Goal: Information Seeking & Learning: Learn about a topic

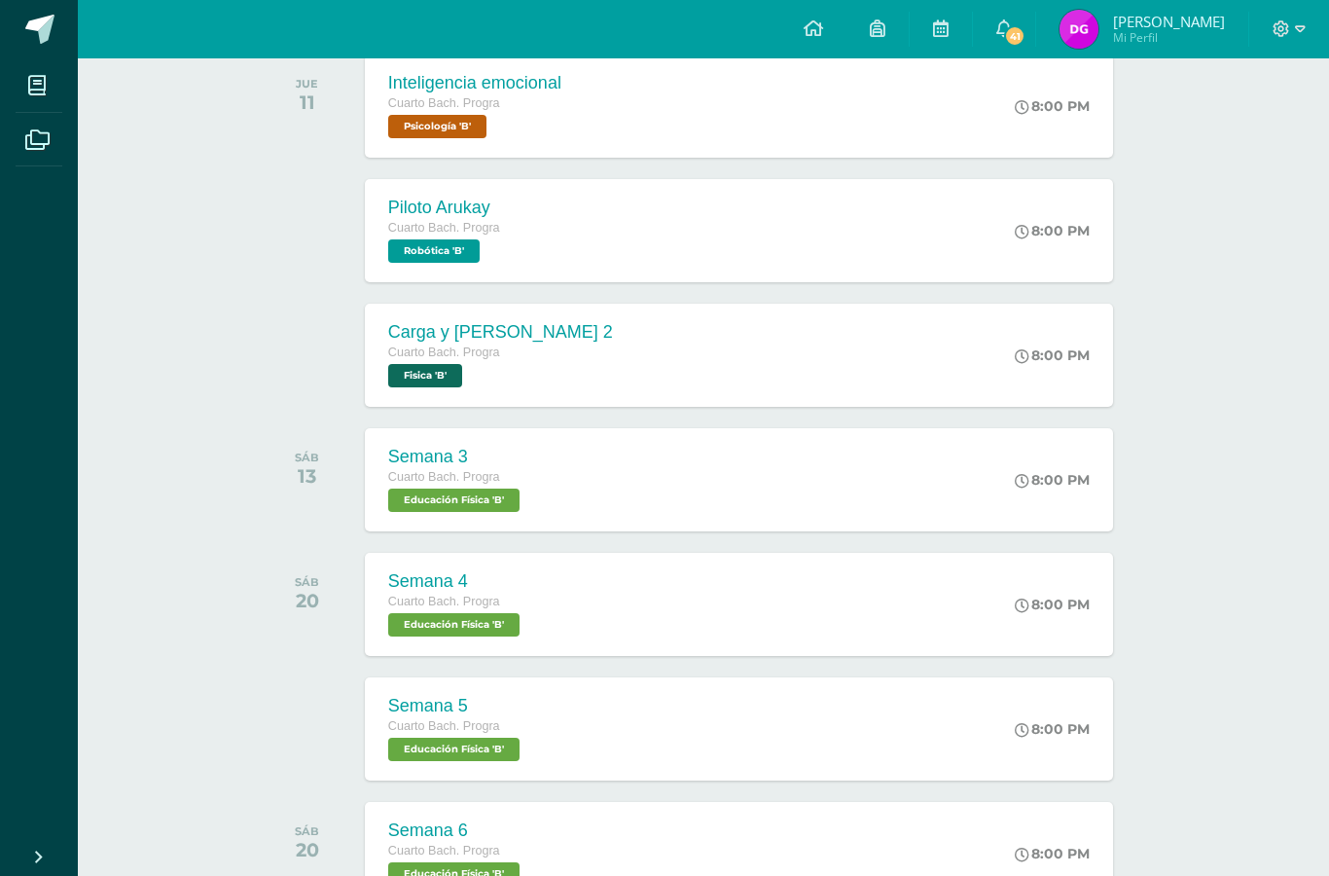
scroll to position [288, 0]
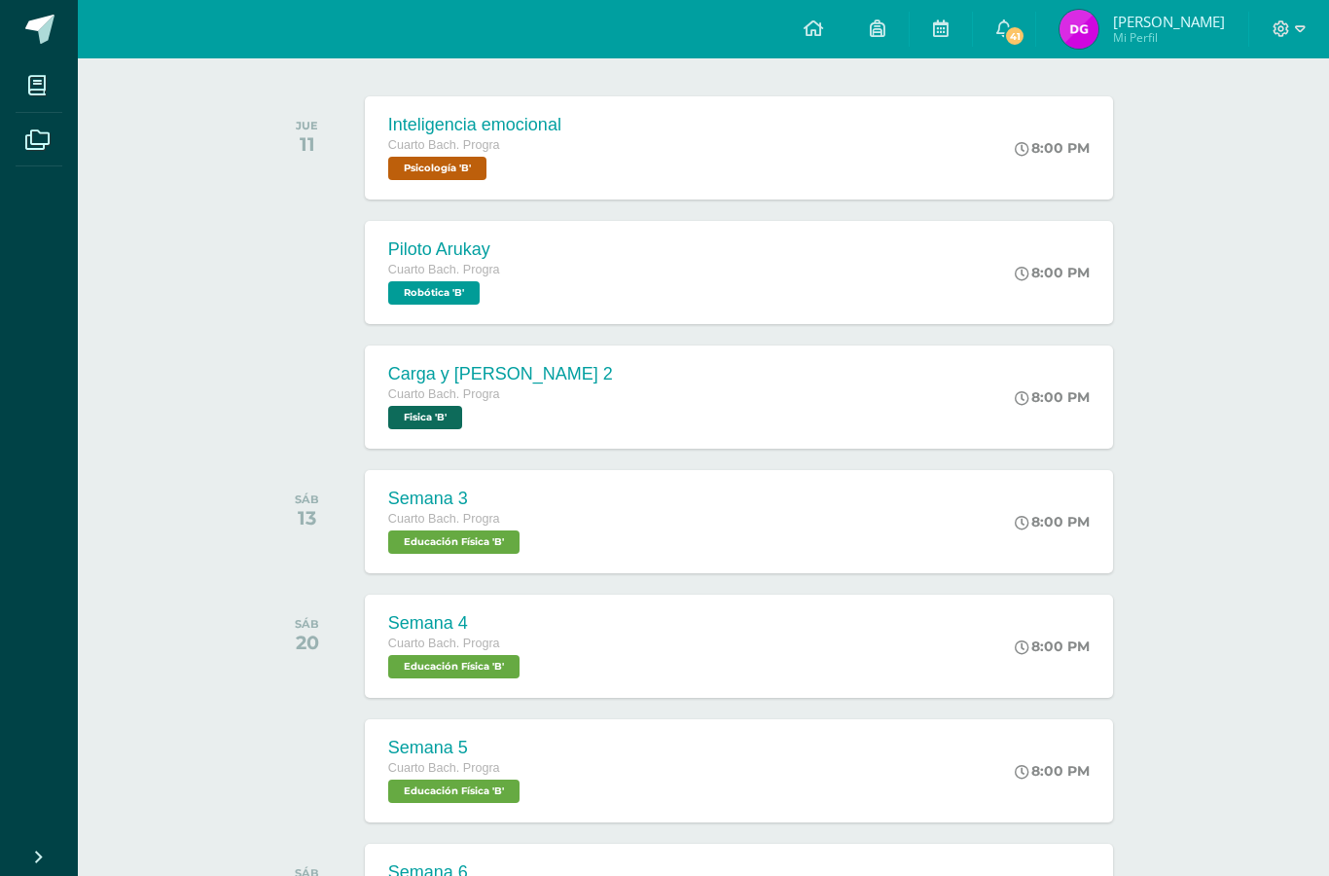
click at [1024, 387] on div "8:00 PM" at bounding box center [1062, 396] width 102 height 103
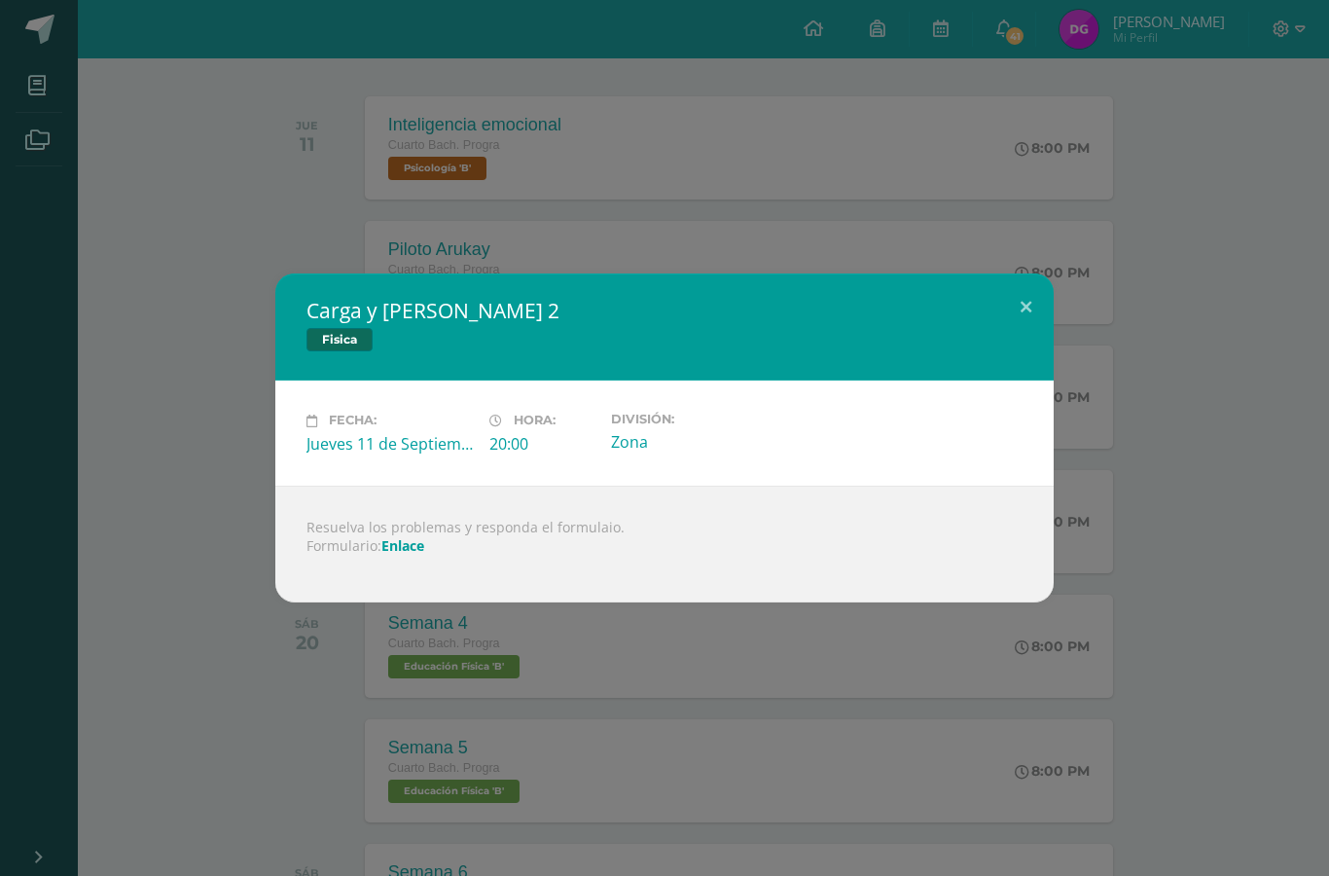
click at [415, 552] on link "Enlace" at bounding box center [402, 545] width 43 height 18
click at [1023, 303] on button at bounding box center [1025, 306] width 55 height 66
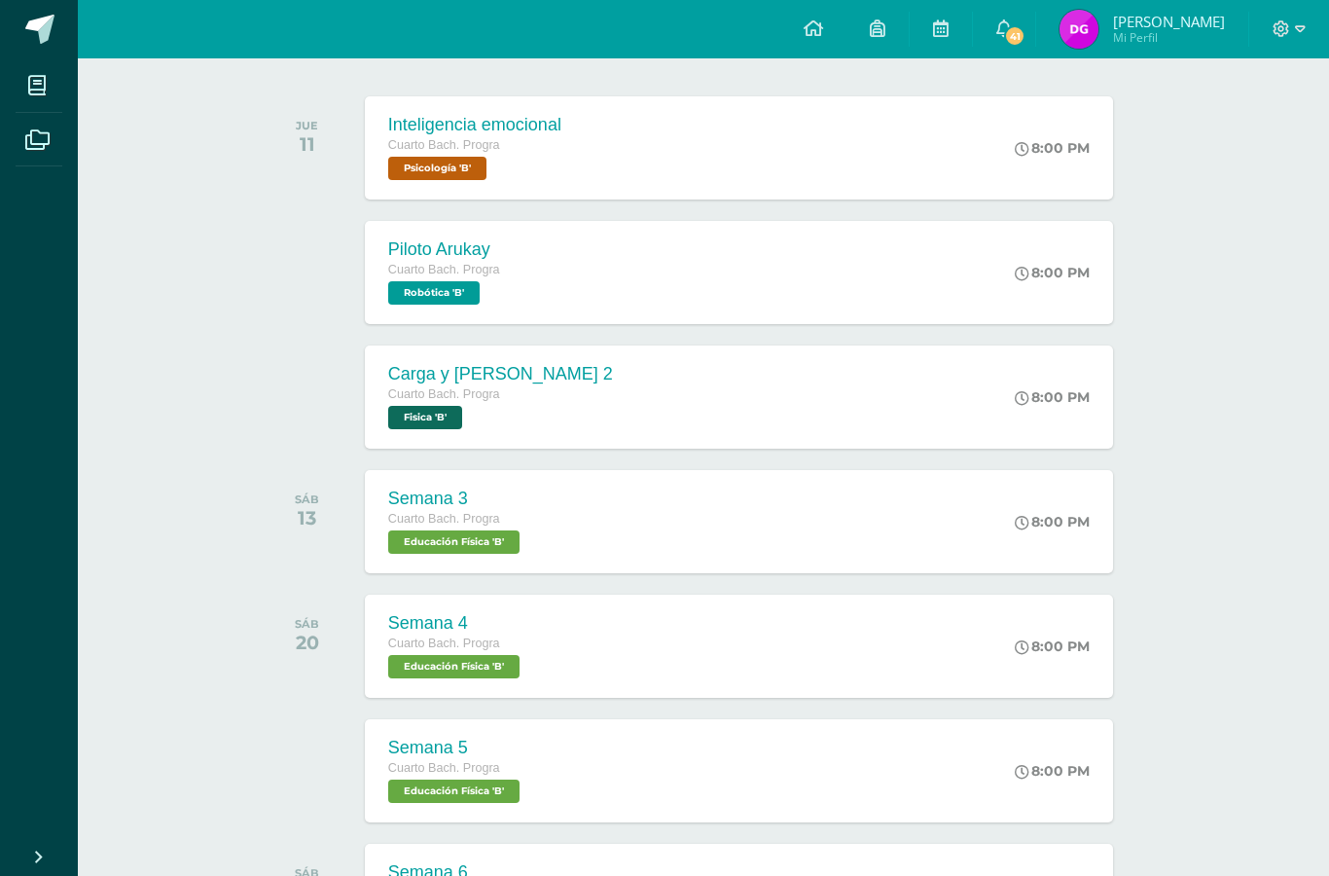
click at [54, 89] on span at bounding box center [38, 85] width 44 height 44
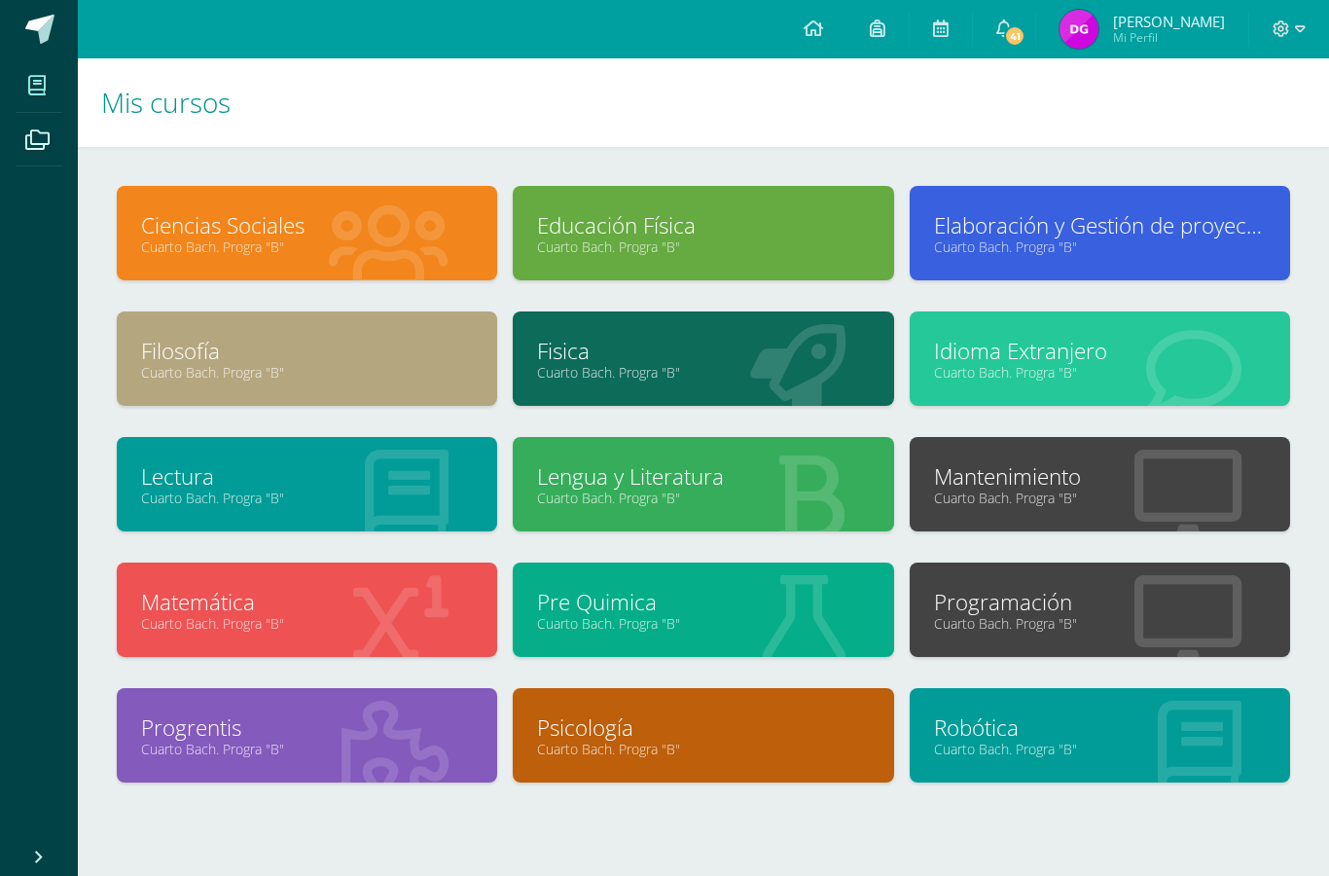
click at [696, 739] on link "Psicología" at bounding box center [703, 727] width 332 height 30
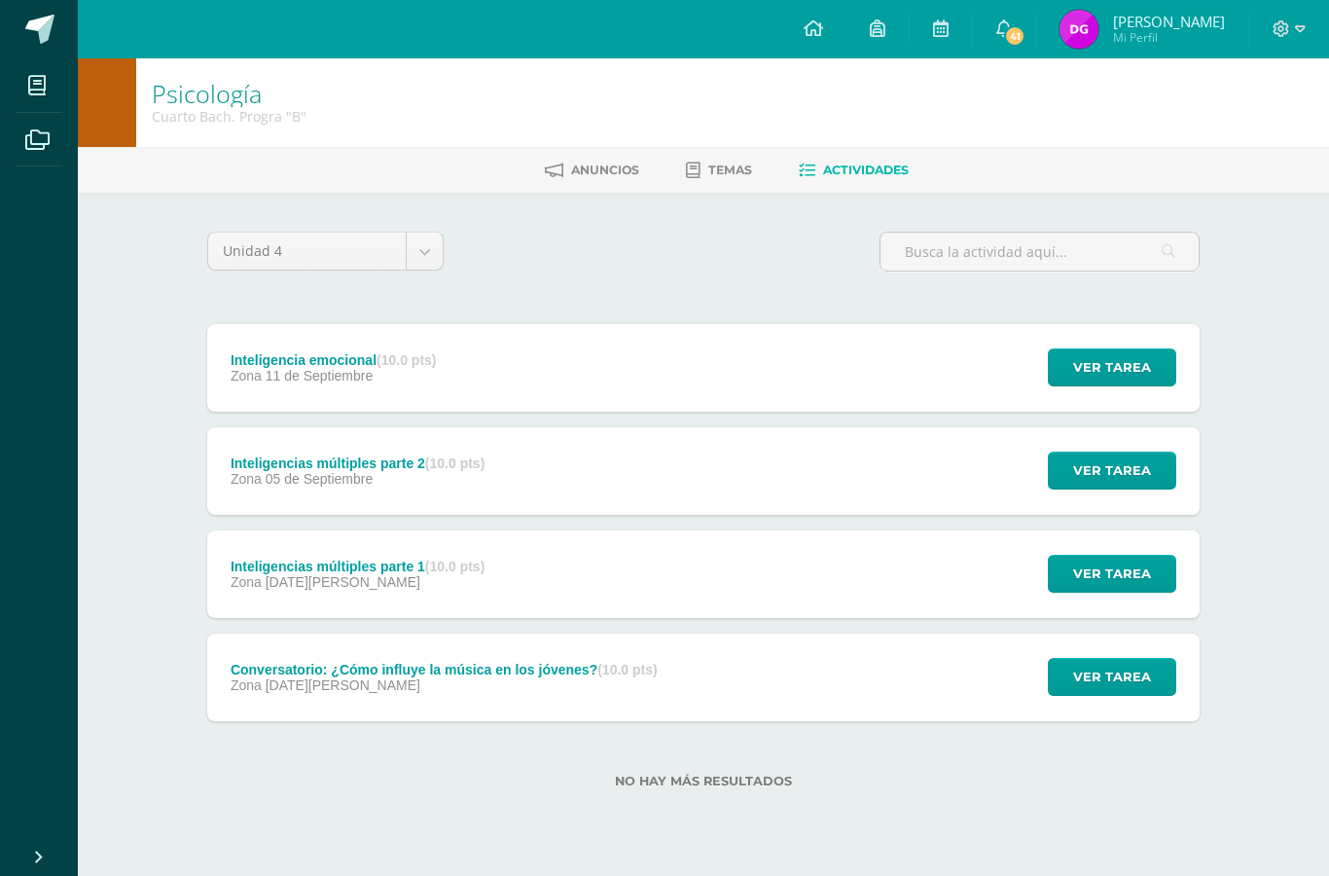
click at [623, 475] on div "Inteligencias múltiples parte 2 (10.0 pts) Zona 05 de Septiembre Ver tarea Inte…" at bounding box center [703, 471] width 993 height 88
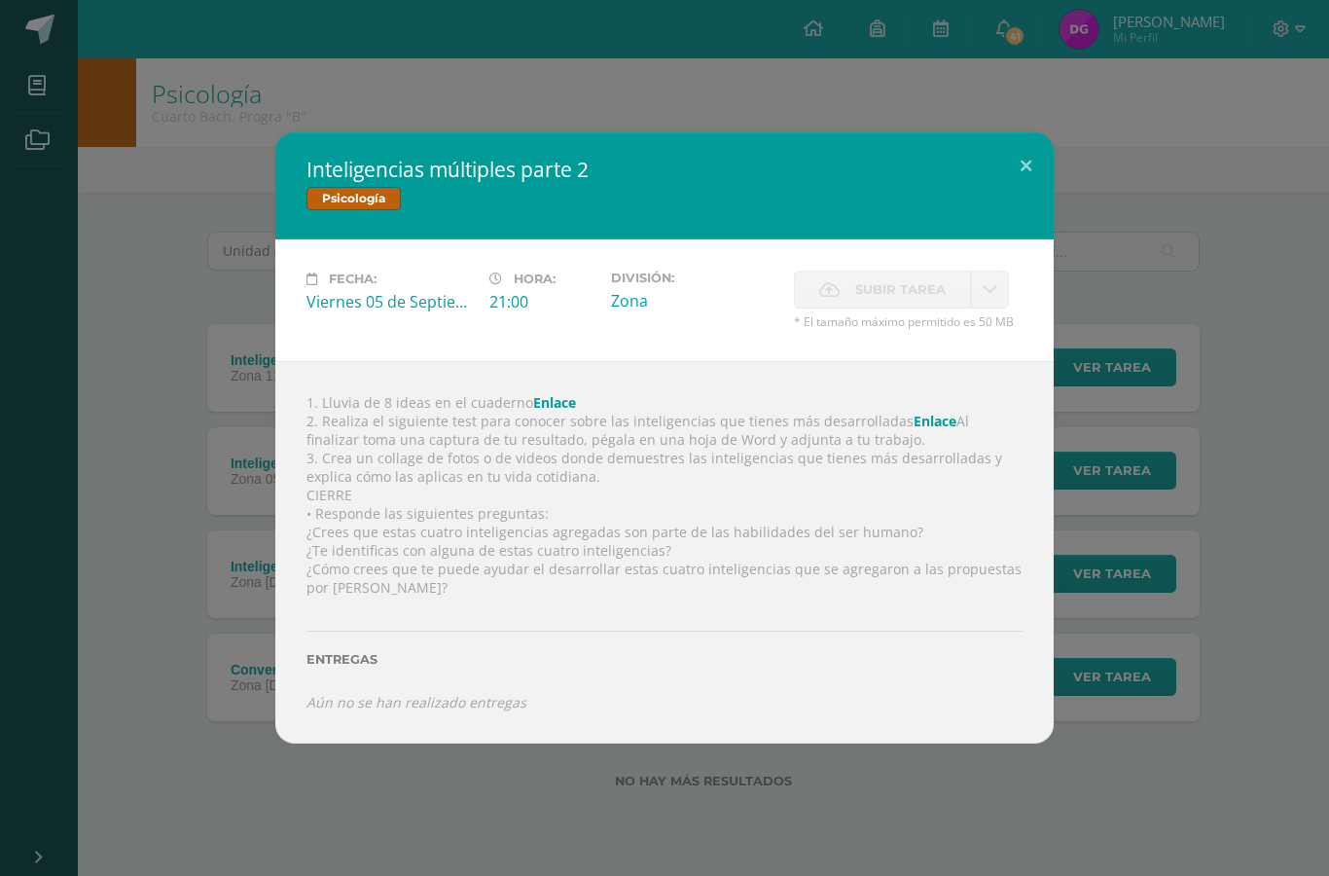
click at [558, 403] on link "Enlace" at bounding box center [554, 402] width 43 height 18
